Goal: Check status: Check status

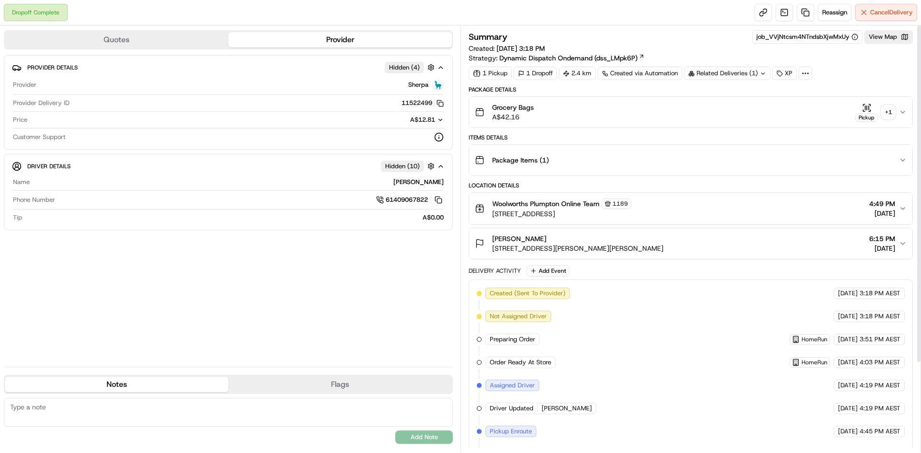
click at [867, 106] on icon "button" at bounding box center [867, 108] width 0 height 4
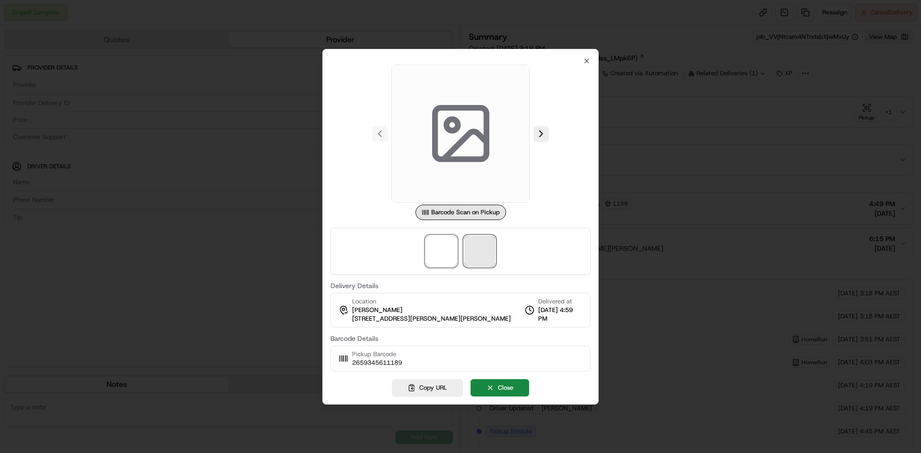
click at [489, 248] on span at bounding box center [479, 251] width 31 height 31
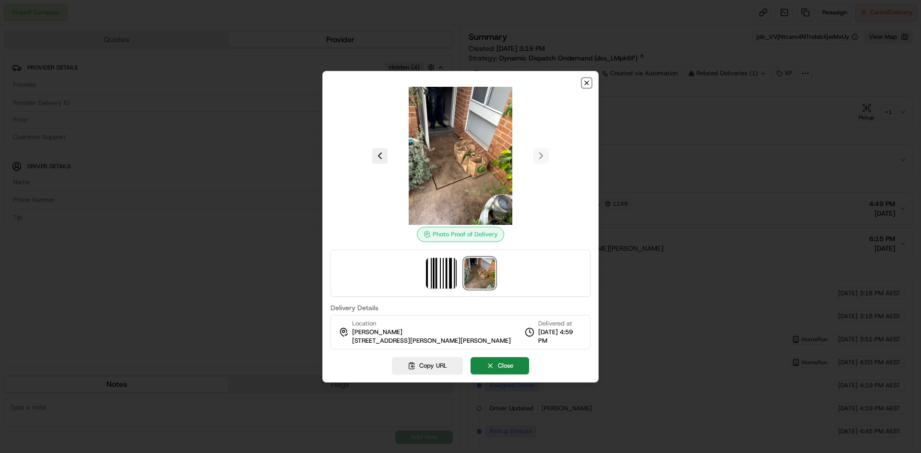
click at [586, 83] on icon "button" at bounding box center [587, 83] width 8 height 8
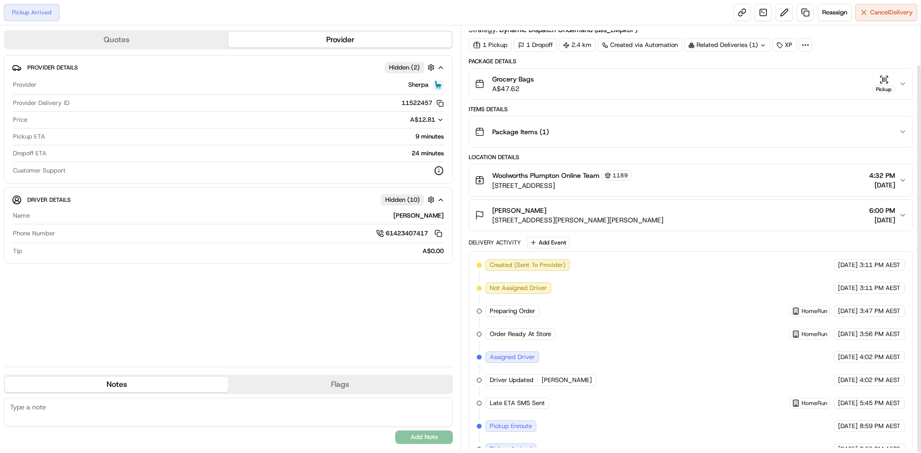
scroll to position [44, 0]
